Goal: Navigation & Orientation: Find specific page/section

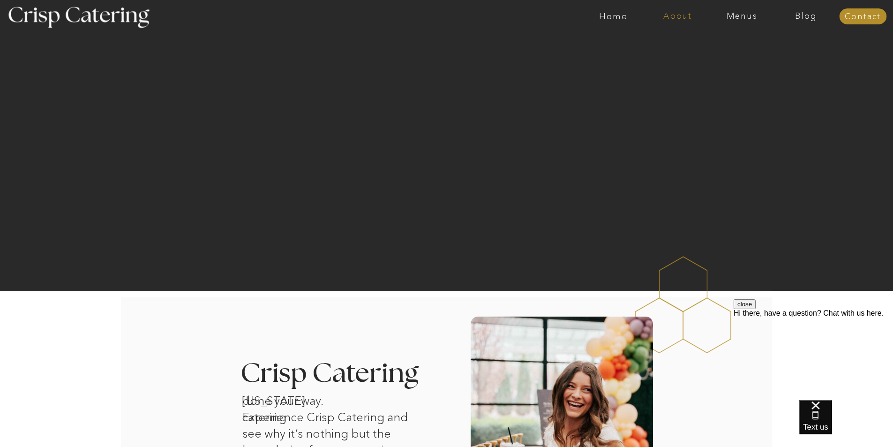
drag, startPoint x: 897, startPoint y: 70, endPoint x: 655, endPoint y: 19, distance: 247.3
click at [618, 15] on nav "Home" at bounding box center [614, 16] width 64 height 9
click at [739, 15] on nav "Menus" at bounding box center [742, 16] width 64 height 9
click at [730, 42] on nav "Summer (Mar-Aug)" at bounding box center [745, 42] width 84 height 9
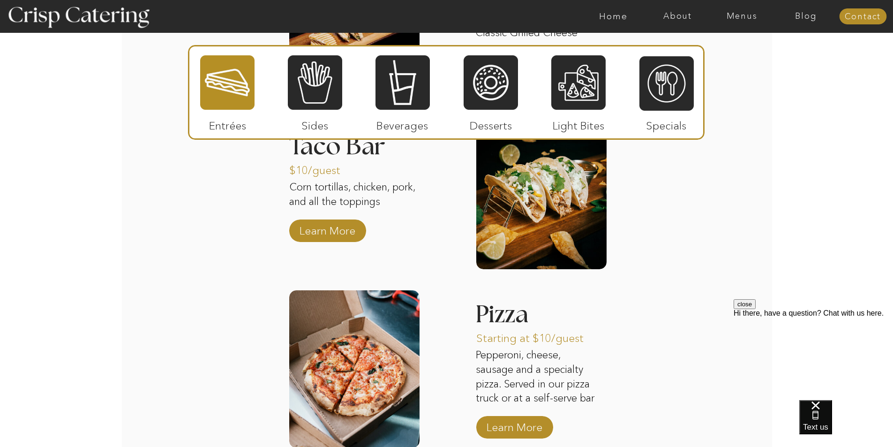
scroll to position [891, 0]
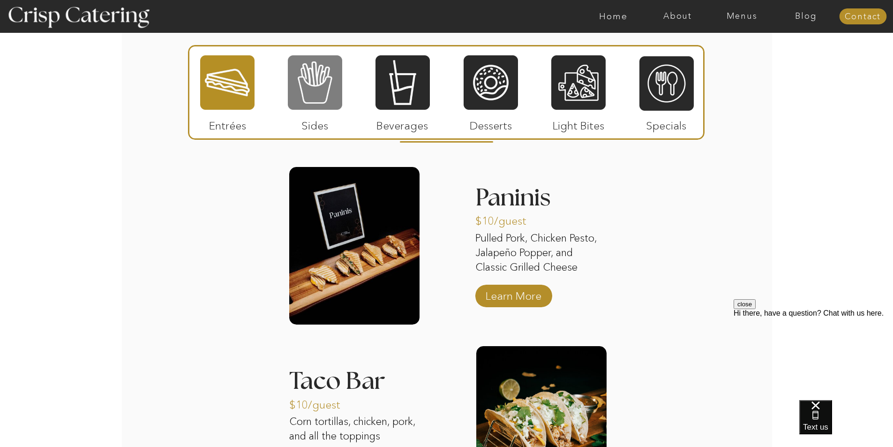
click at [315, 103] on div at bounding box center [315, 82] width 54 height 56
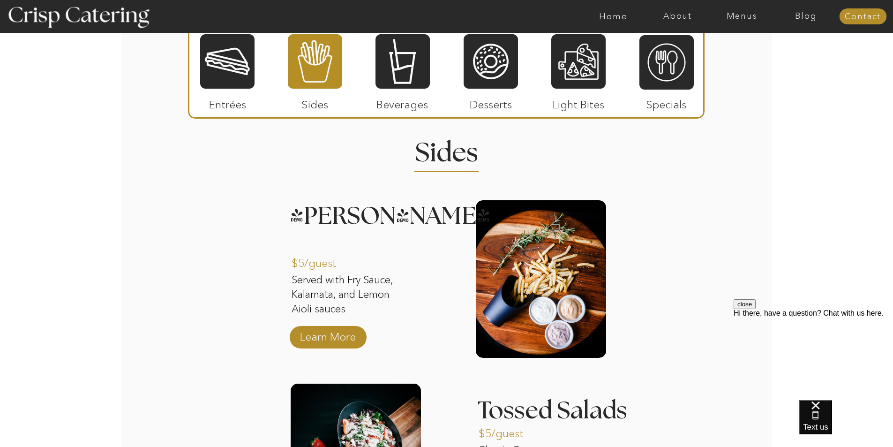
scroll to position [704, 0]
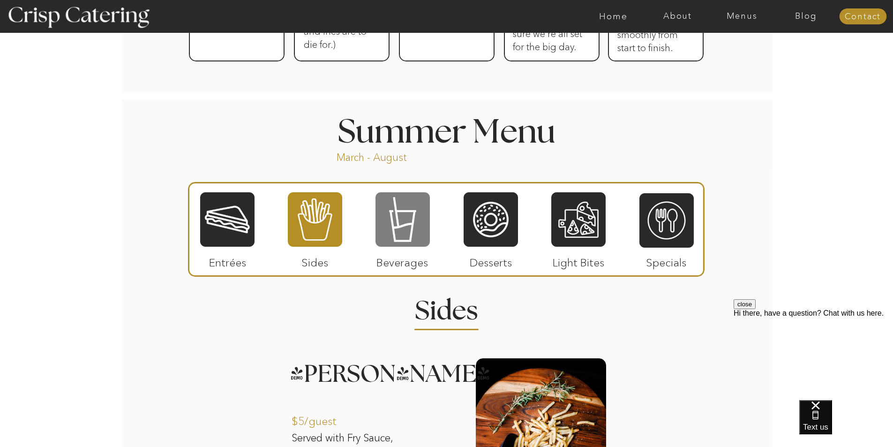
click at [409, 209] on div at bounding box center [403, 219] width 54 height 56
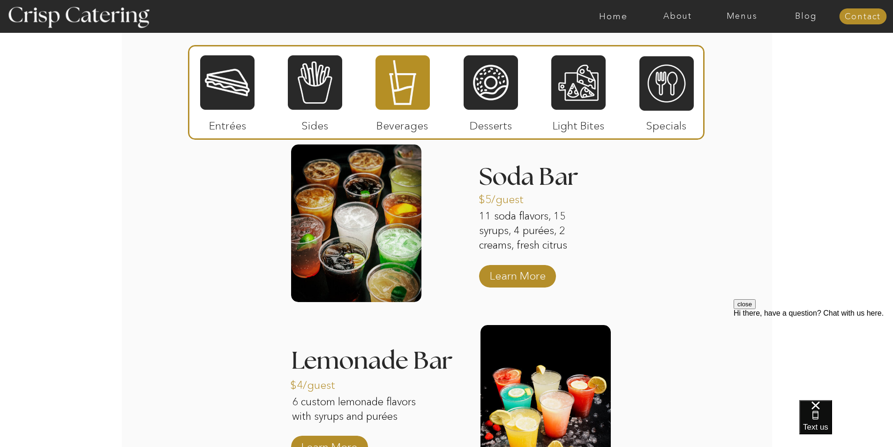
scroll to position [1032, 0]
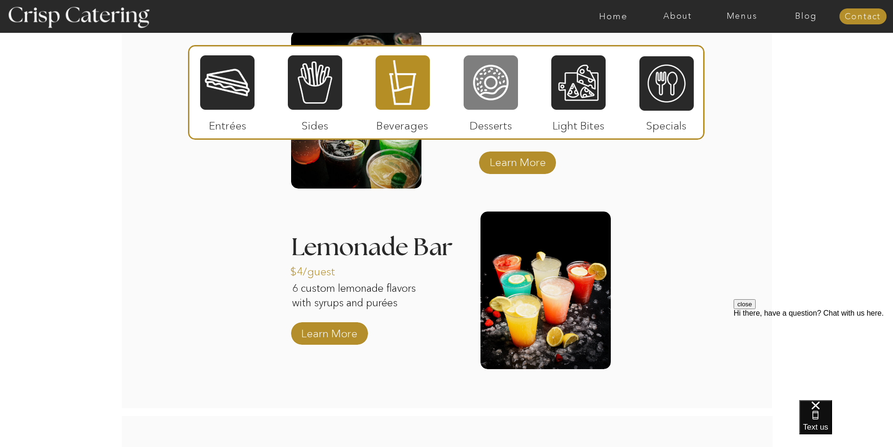
click at [492, 103] on div at bounding box center [491, 82] width 54 height 56
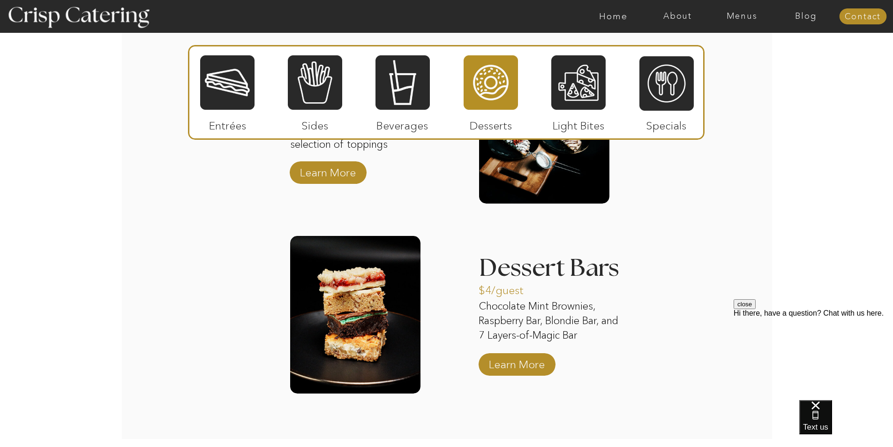
scroll to position [1266, 0]
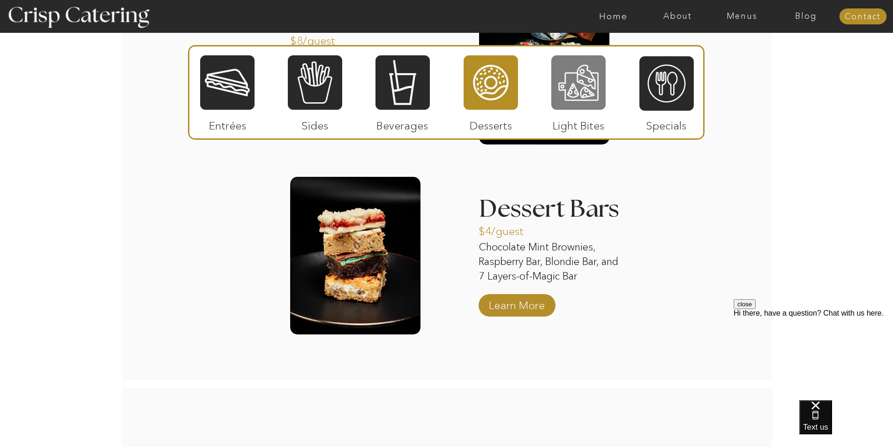
click at [561, 93] on div at bounding box center [579, 82] width 54 height 56
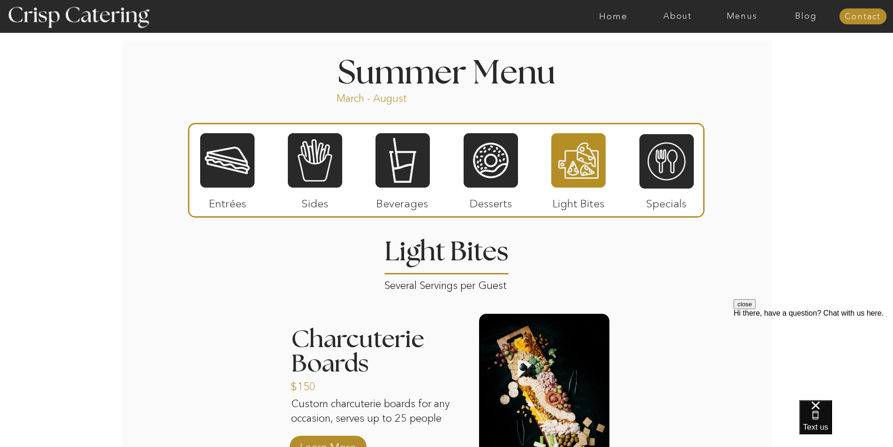
scroll to position [844, 0]
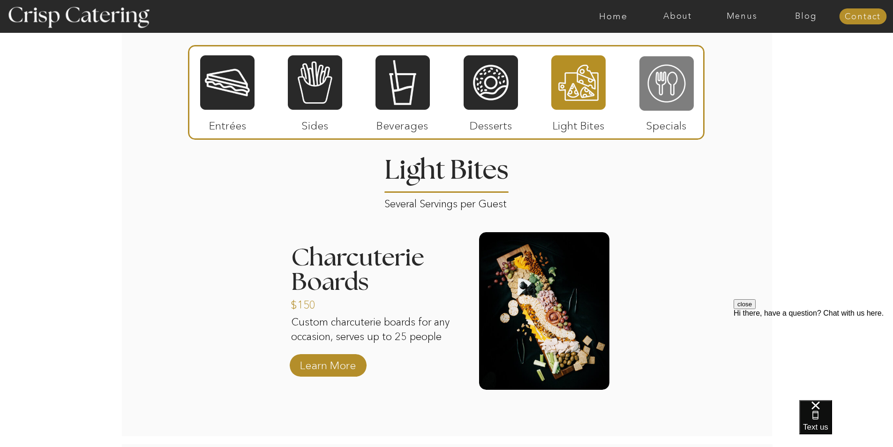
click at [680, 81] on div at bounding box center [667, 83] width 54 height 56
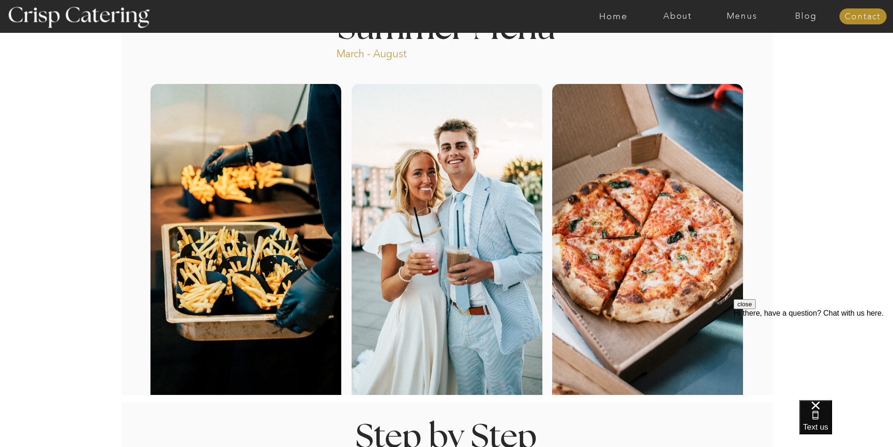
scroll to position [0, 0]
